Goal: Information Seeking & Learning: Learn about a topic

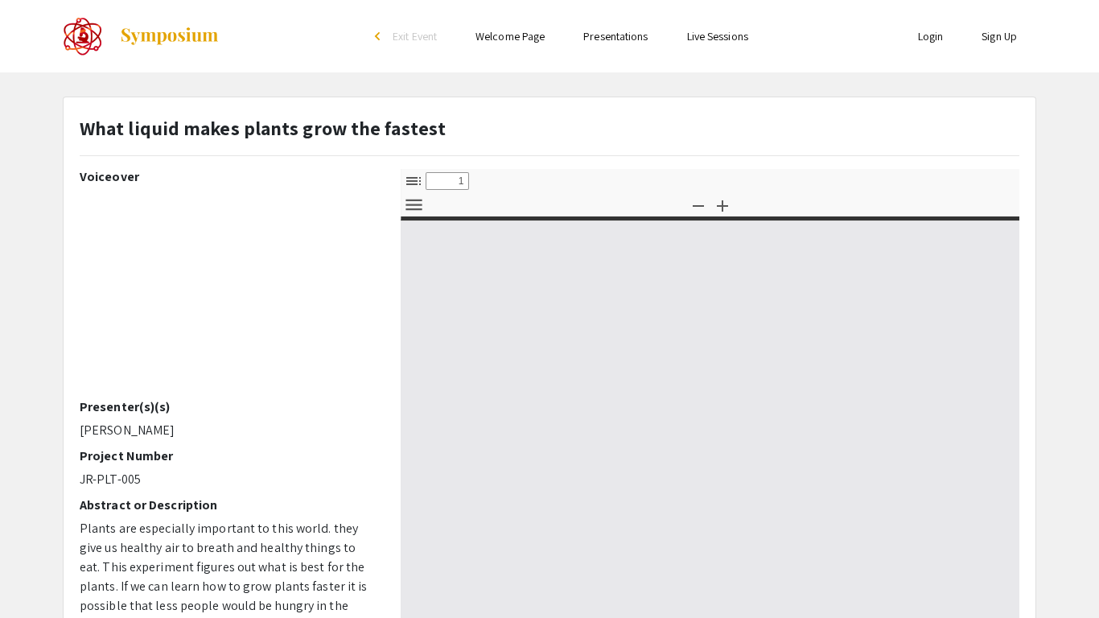
select select "custom"
type input "0"
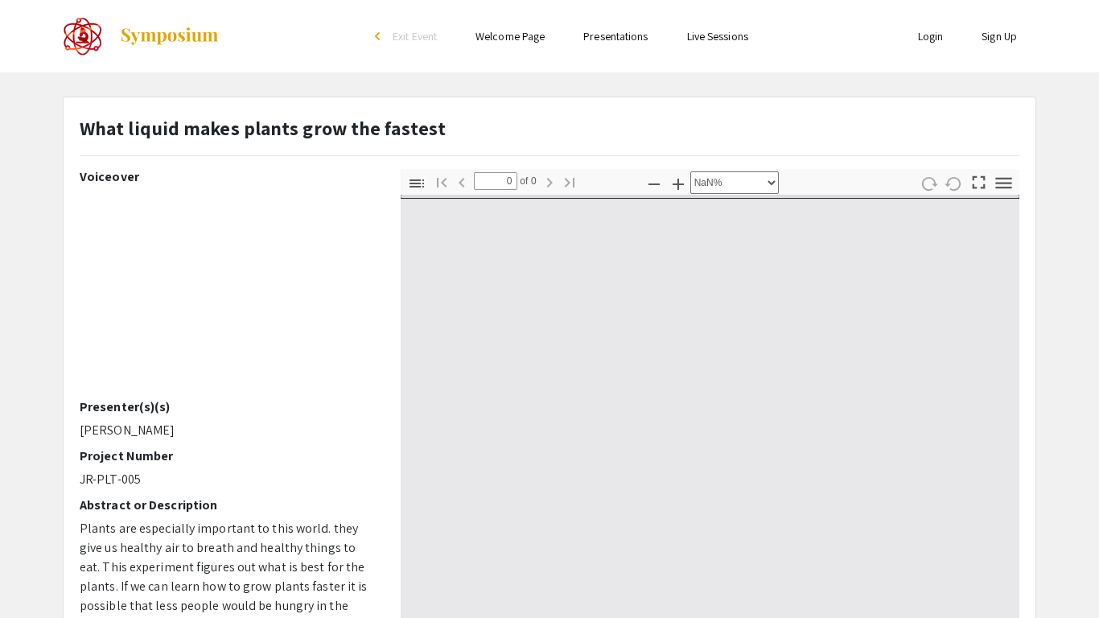
select select "auto"
type input "1"
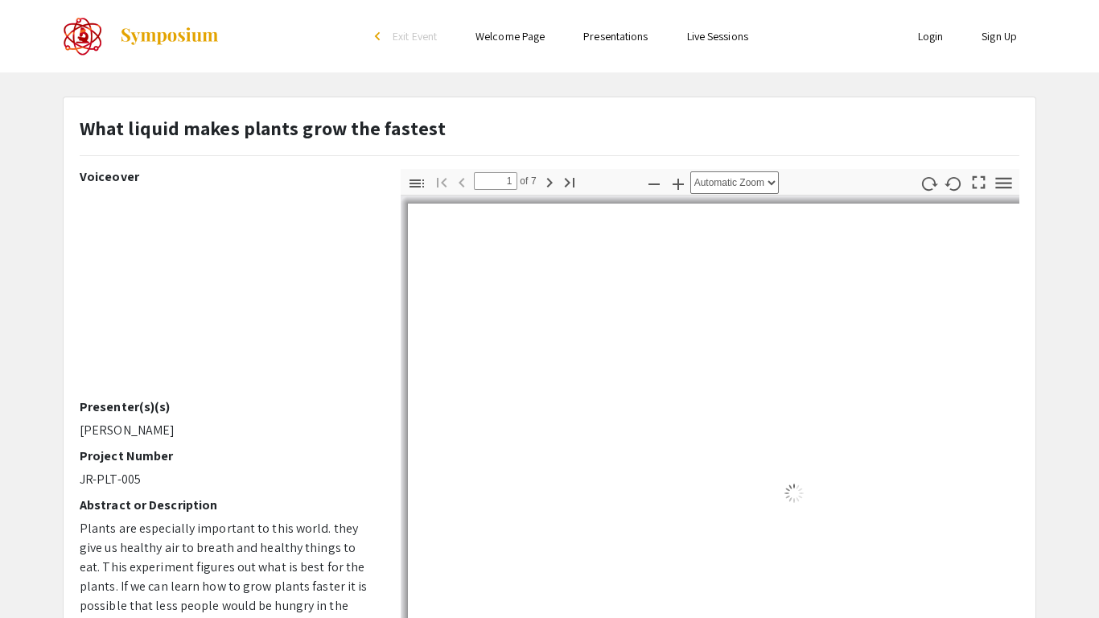
select select "auto"
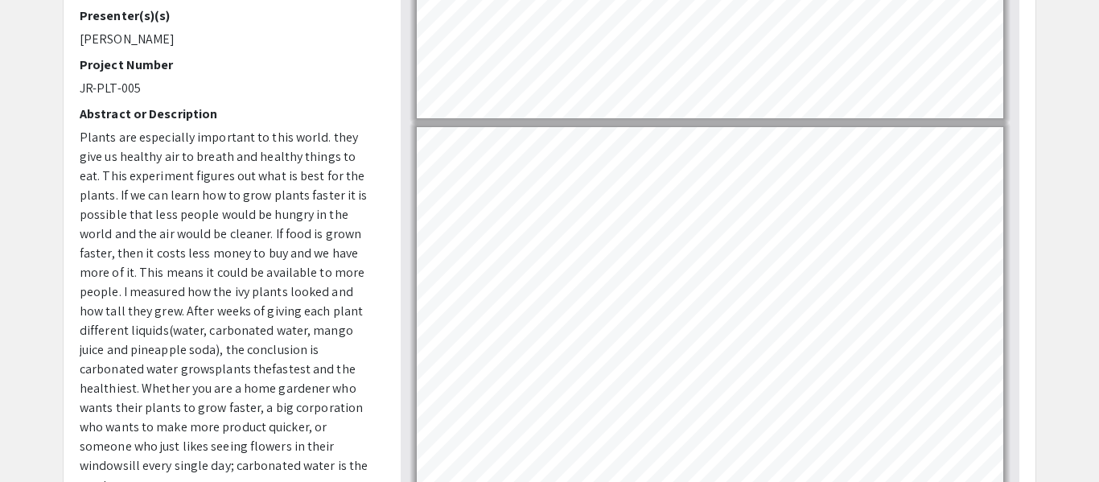
scroll to position [565, 0]
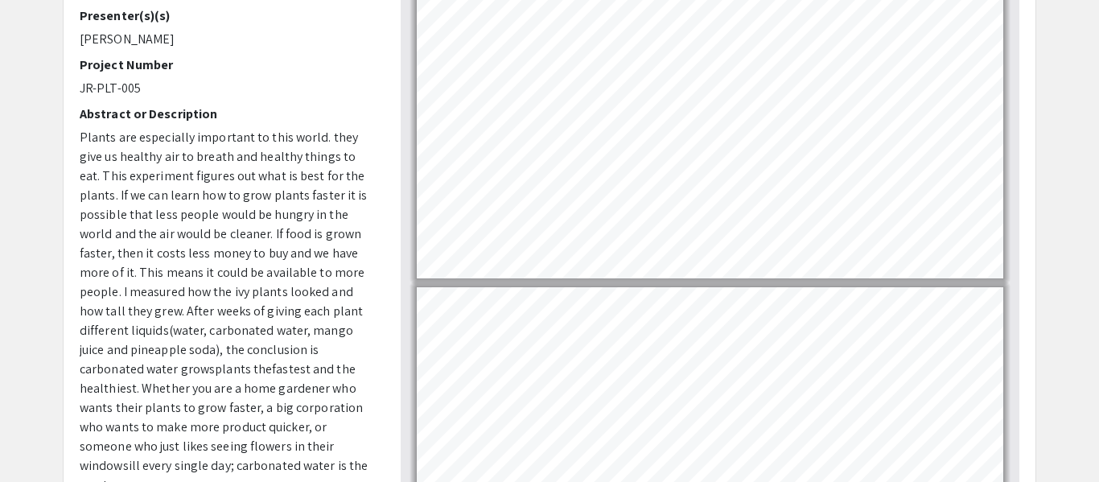
type input "1"
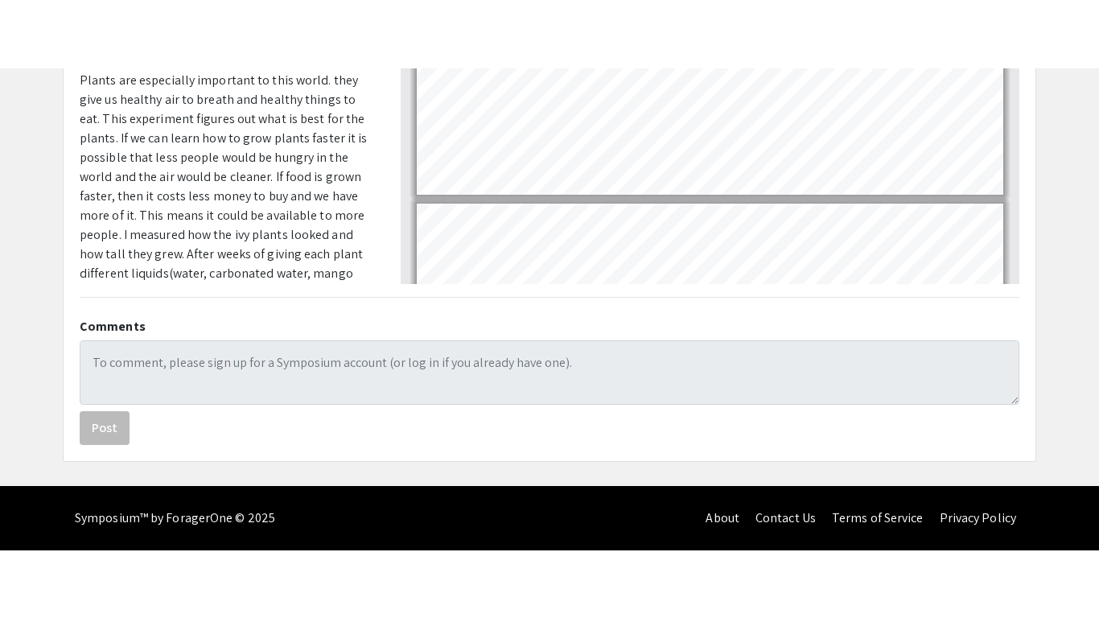
scroll to position [0, 0]
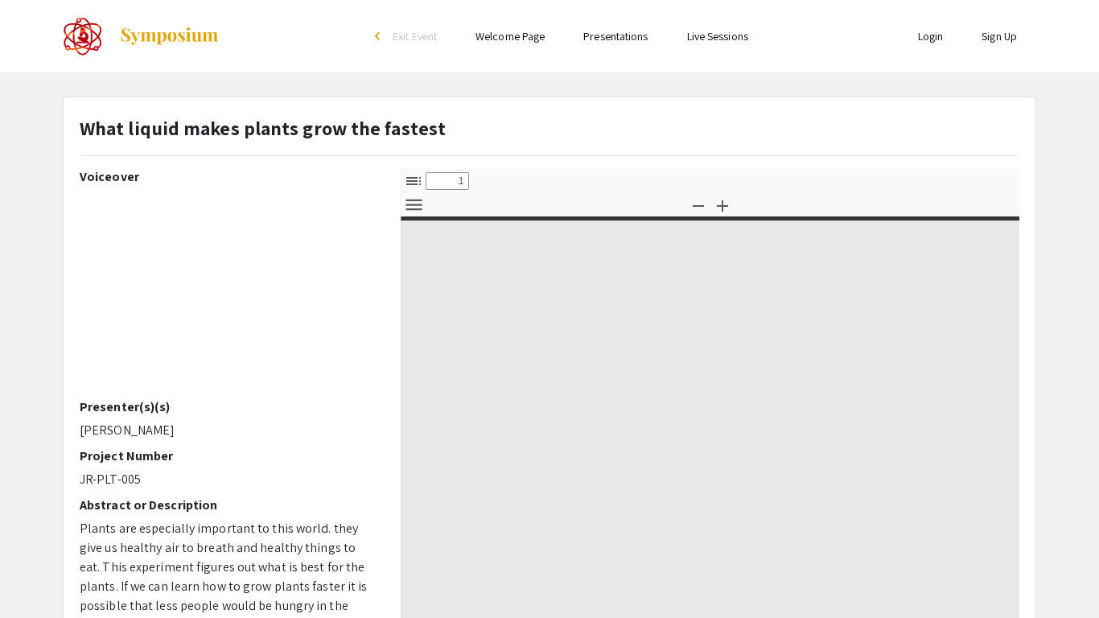
select select "custom"
type input "0"
select select "custom"
